Goal: Find specific page/section: Find specific page/section

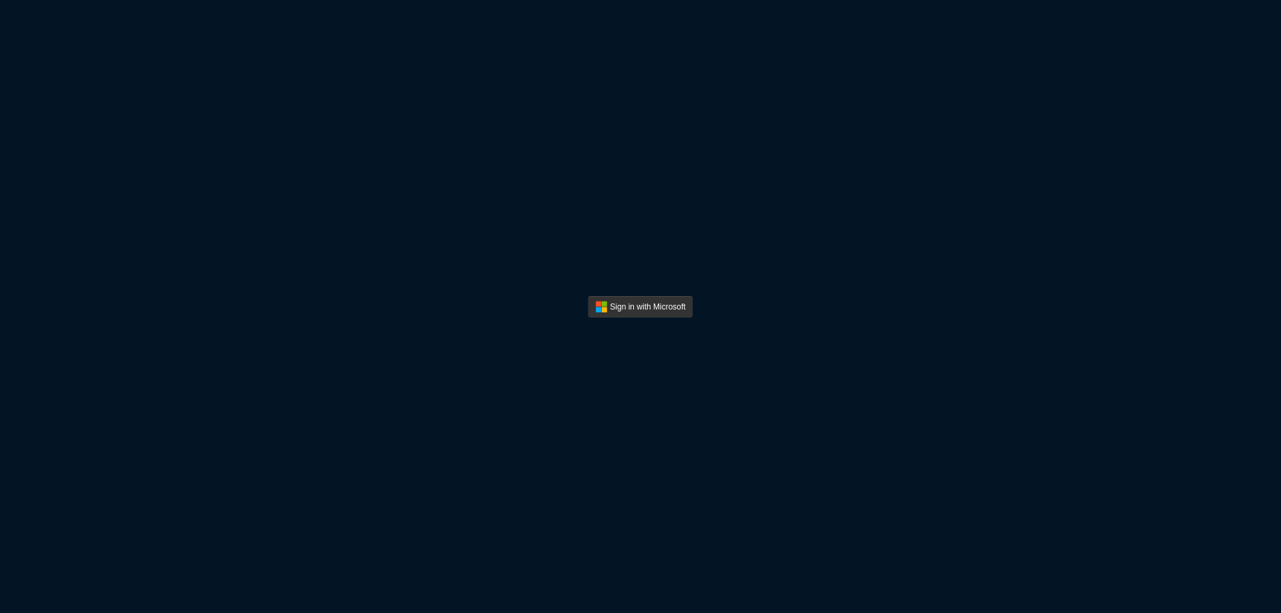
click at [638, 314] on button "Sign In" at bounding box center [640, 306] width 105 height 21
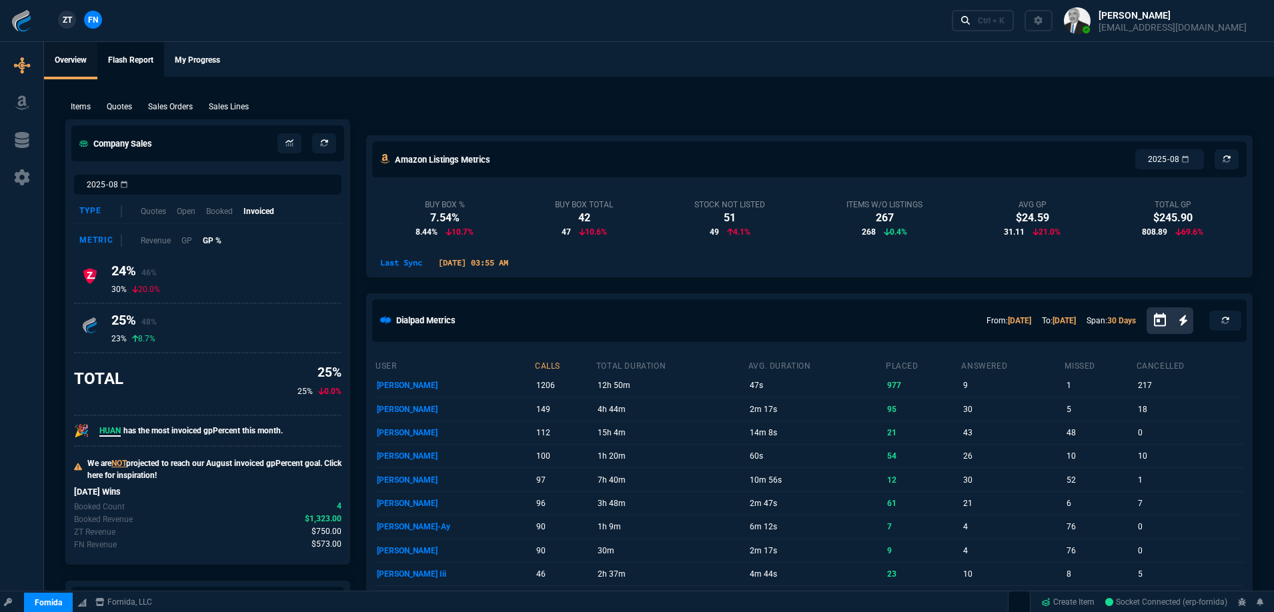
click at [119, 61] on link "Flash Report" at bounding box center [130, 60] width 67 height 37
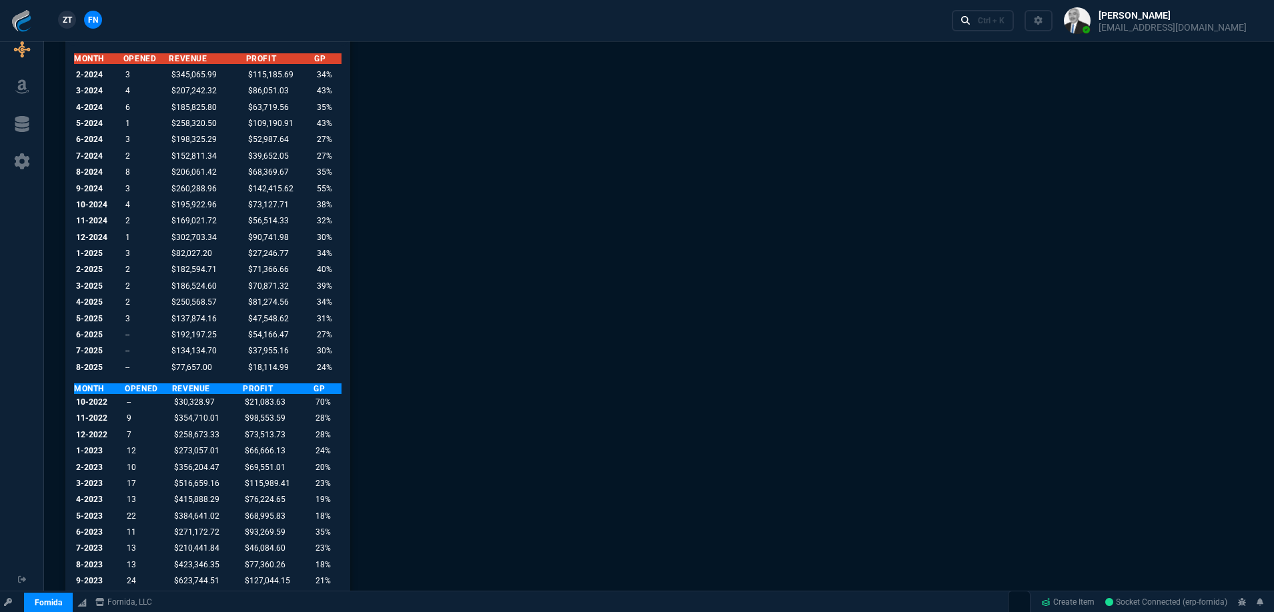
scroll to position [1134, 0]
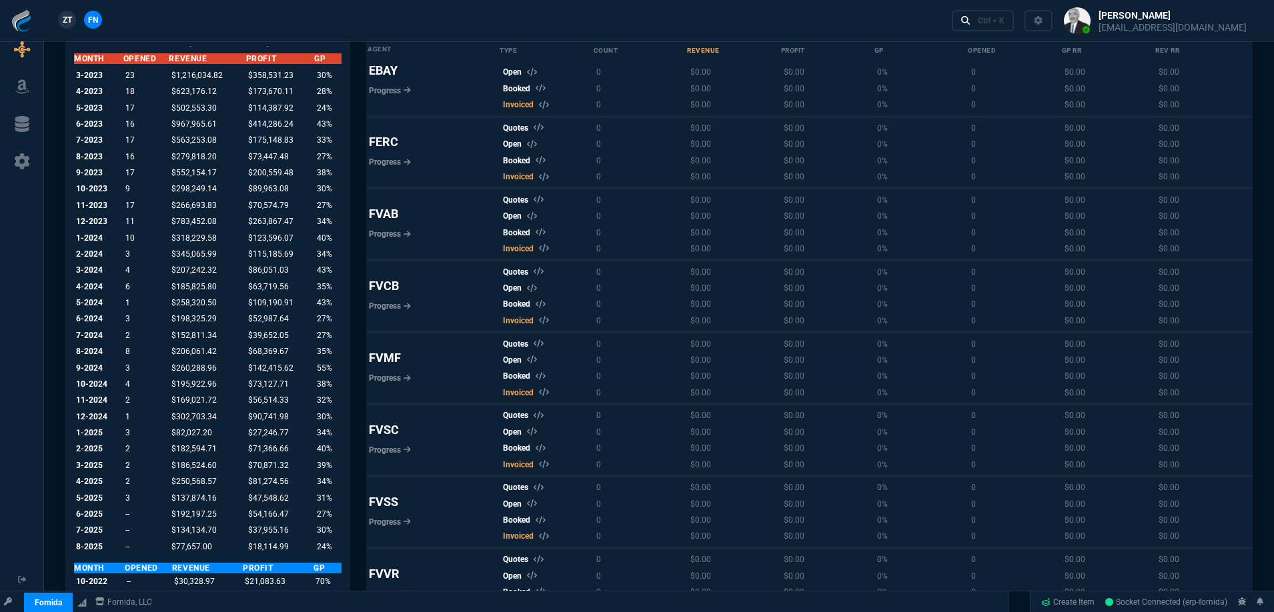
select select "0:"
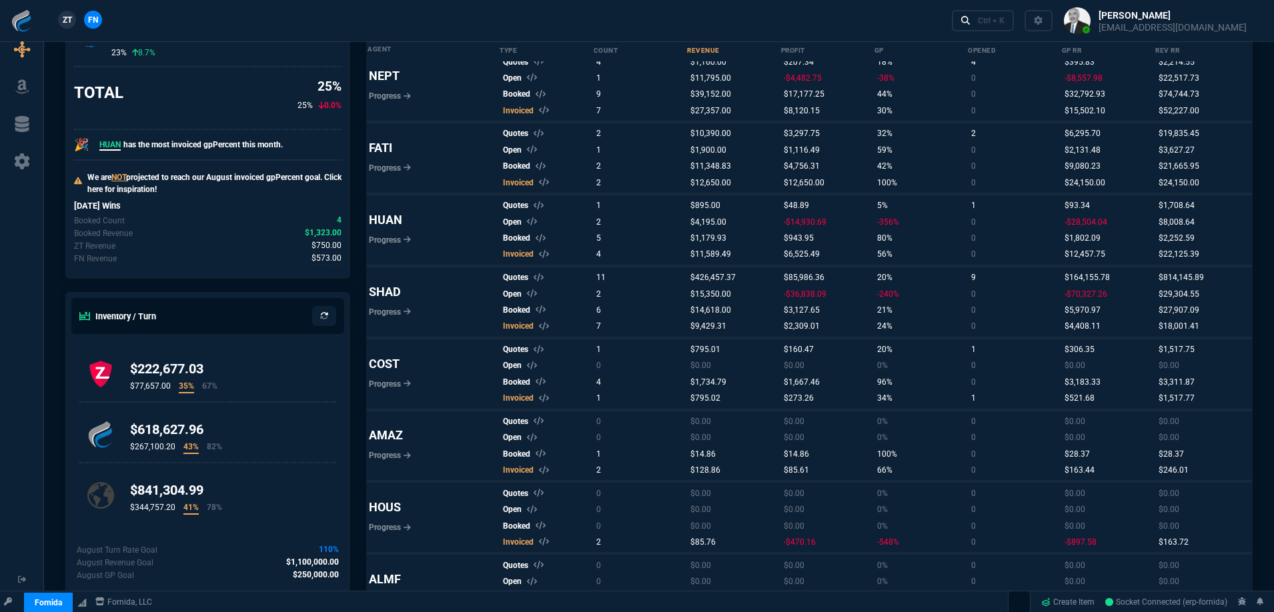
scroll to position [297, 0]
